Goal: Find specific page/section: Find specific page/section

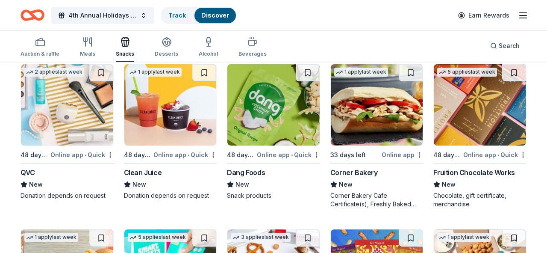
scroll to position [2072, 0]
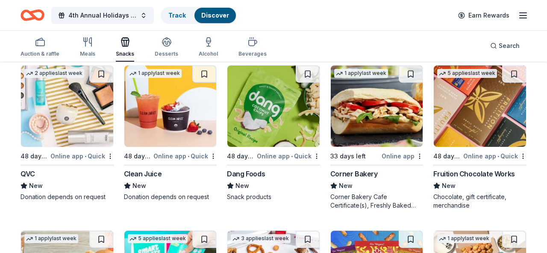
click at [168, 134] on img at bounding box center [170, 105] width 92 height 81
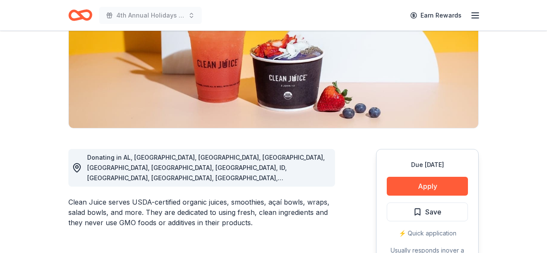
scroll to position [131, 0]
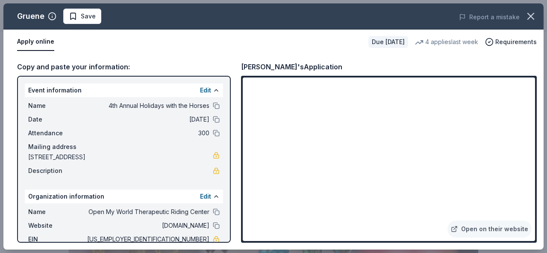
scroll to position [439, 0]
